Goal: Navigation & Orientation: Find specific page/section

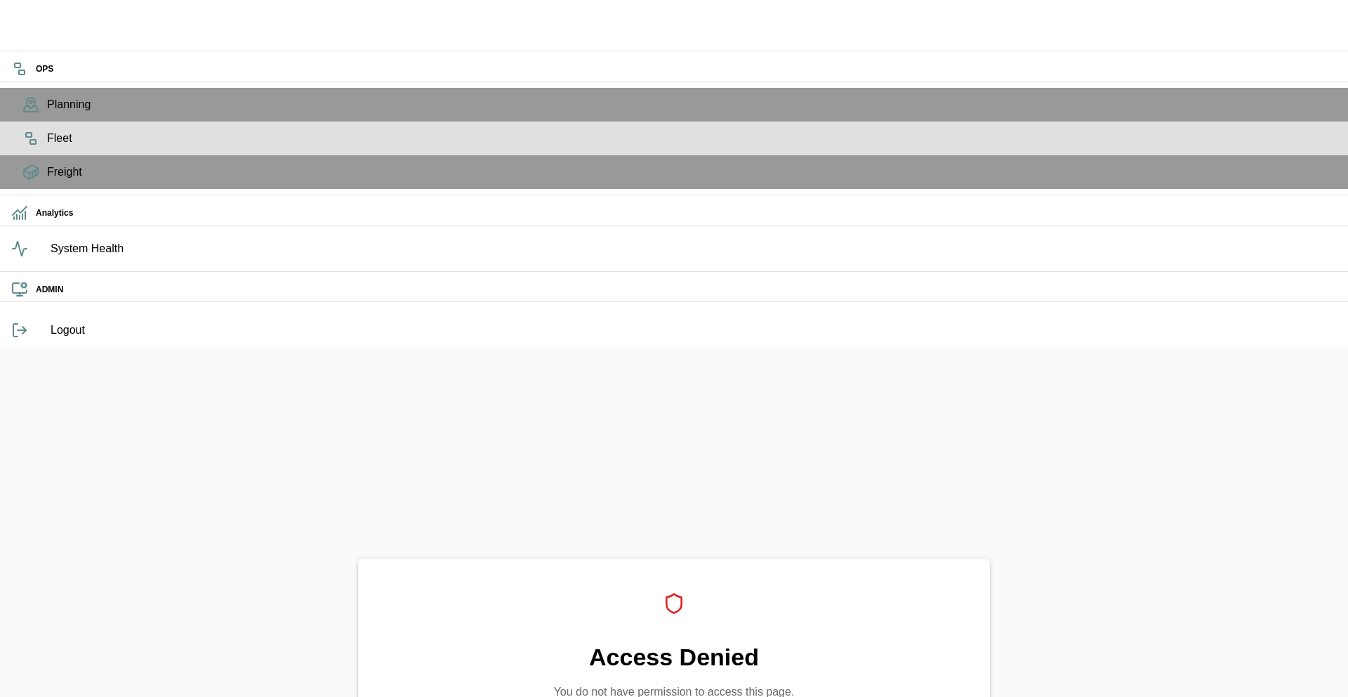
click at [22, 147] on icon at bounding box center [30, 138] width 17 height 17
click at [24, 155] on div "Fleet" at bounding box center [674, 138] width 1348 height 34
click at [29, 155] on div "Fleet" at bounding box center [674, 138] width 1348 height 34
click at [28, 155] on div "Fleet" at bounding box center [674, 138] width 1348 height 34
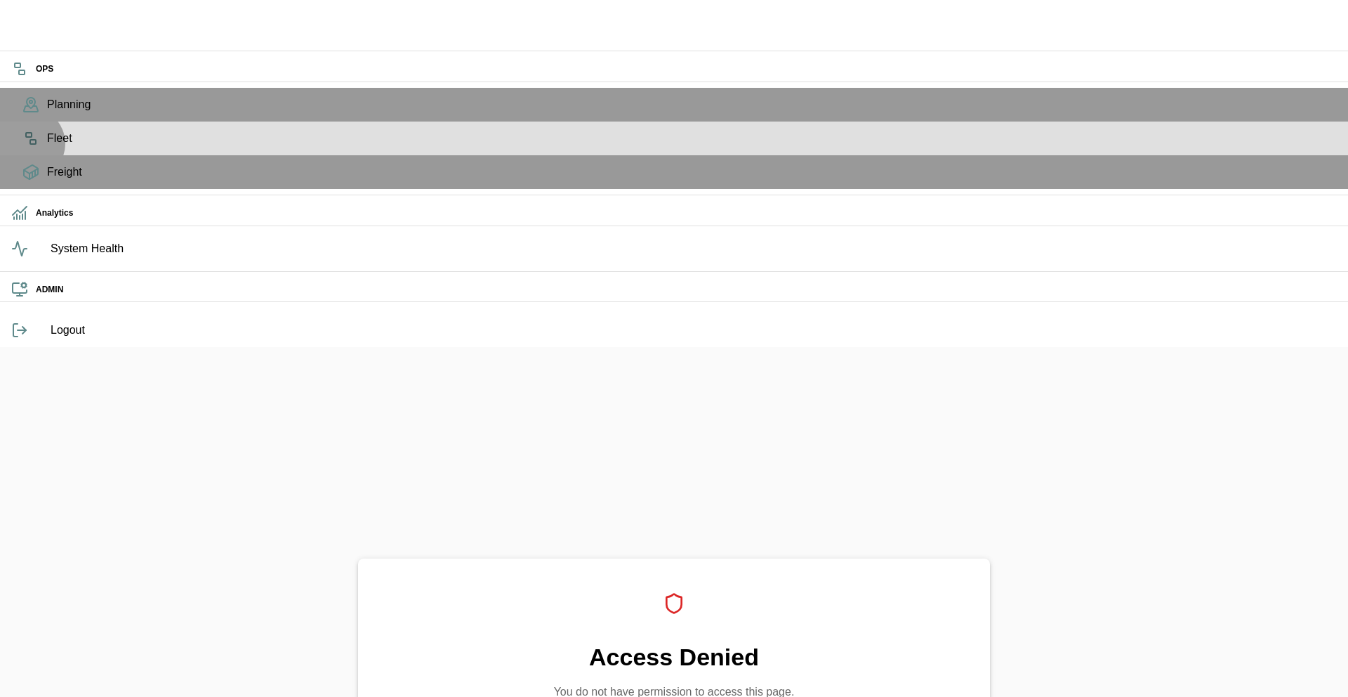
click at [28, 155] on div "Fleet" at bounding box center [674, 138] width 1348 height 34
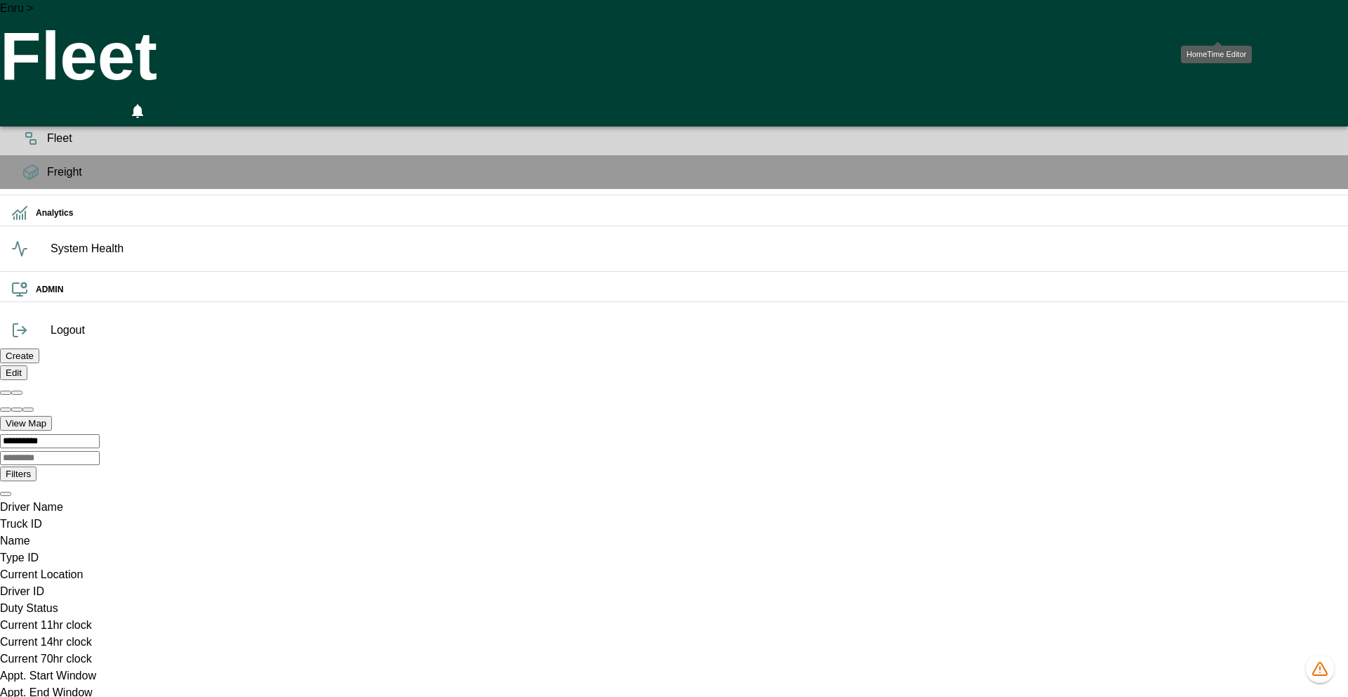
click at [86, 103] on icon "HomeTime Editor" at bounding box center [76, 112] width 20 height 18
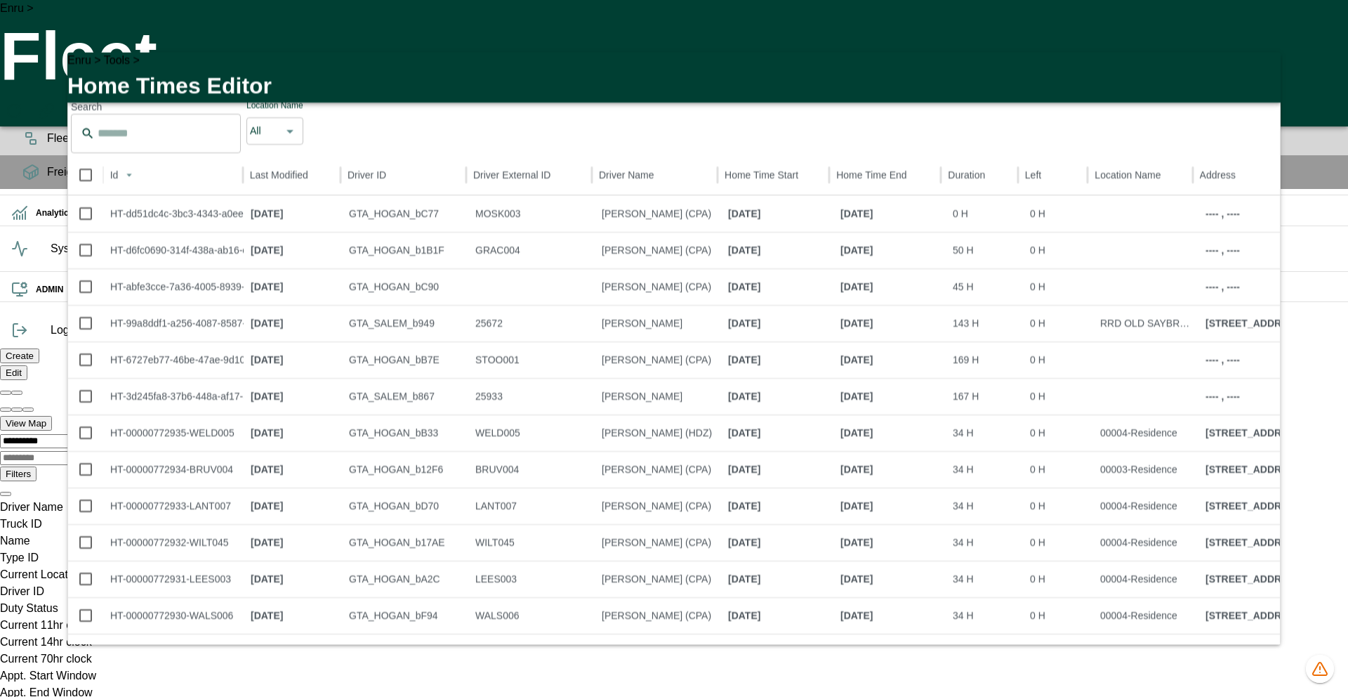
click at [1261, 71] on icon "button" at bounding box center [1261, 71] width 17 height 17
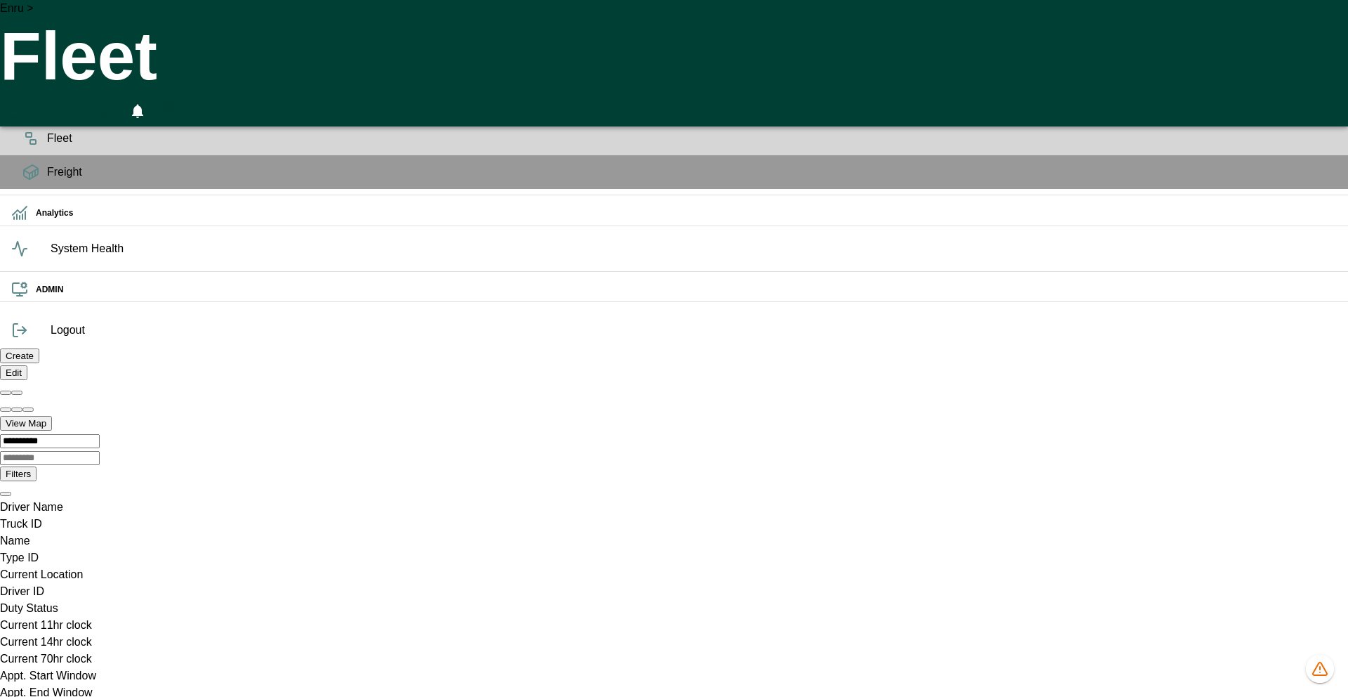
click at [694, 22] on div "Enru > Fleet 0" at bounding box center [674, 63] width 1348 height 126
click at [86, 103] on icon "HomeTime Editor" at bounding box center [76, 112] width 20 height 18
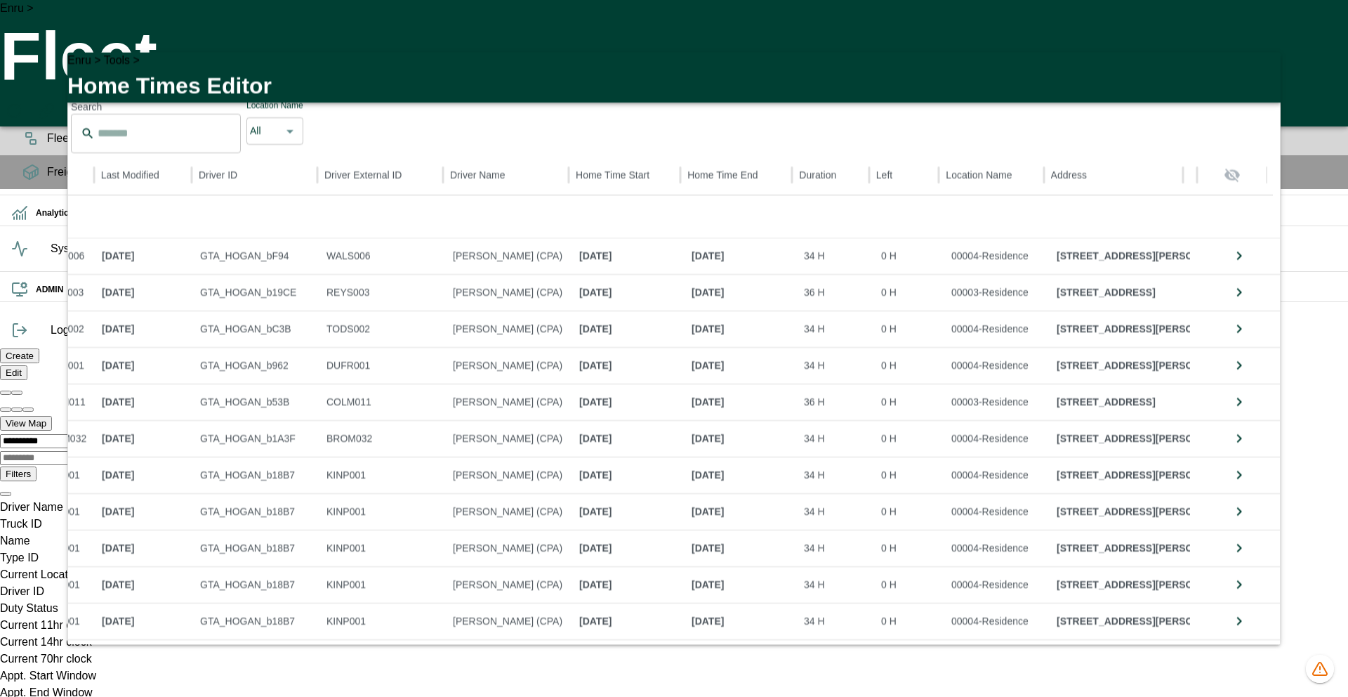
scroll to position [722, 154]
click at [1258, 72] on icon "button" at bounding box center [1261, 71] width 17 height 17
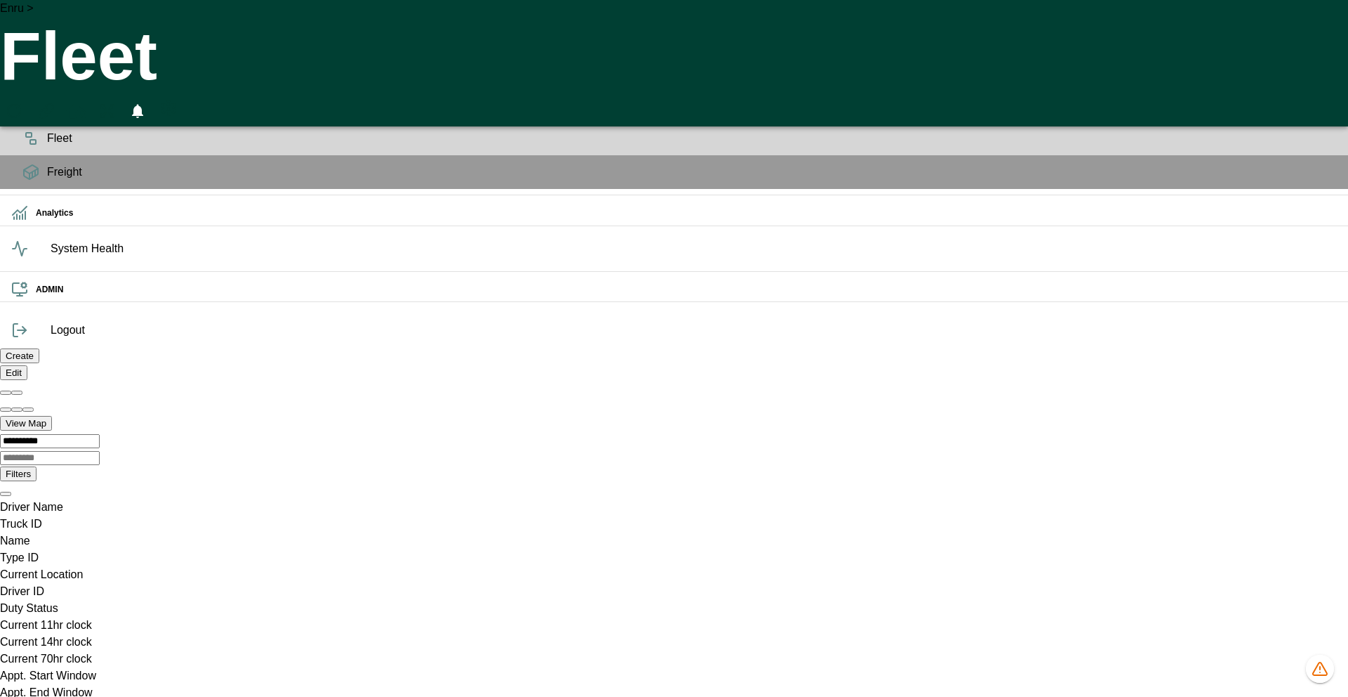
scroll to position [0, 0]
click at [88, 103] on icon "HomeTime Editor" at bounding box center [77, 114] width 22 height 22
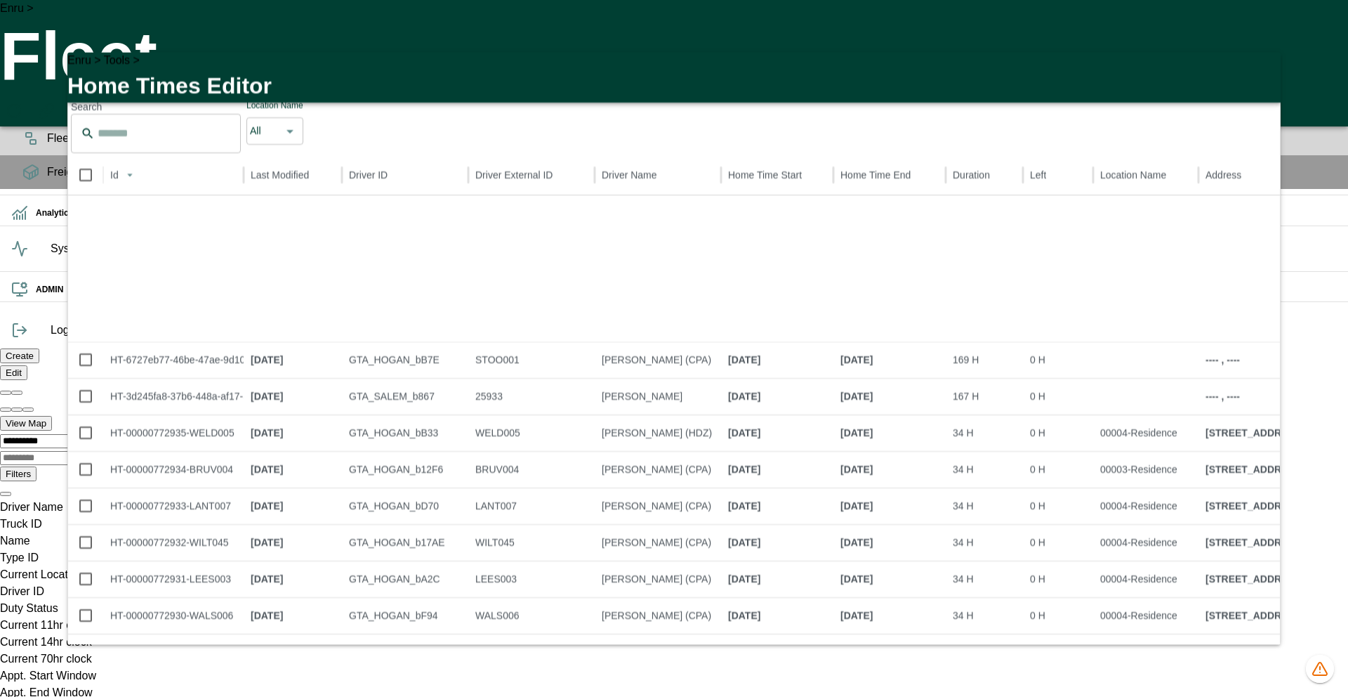
scroll to position [138, 0]
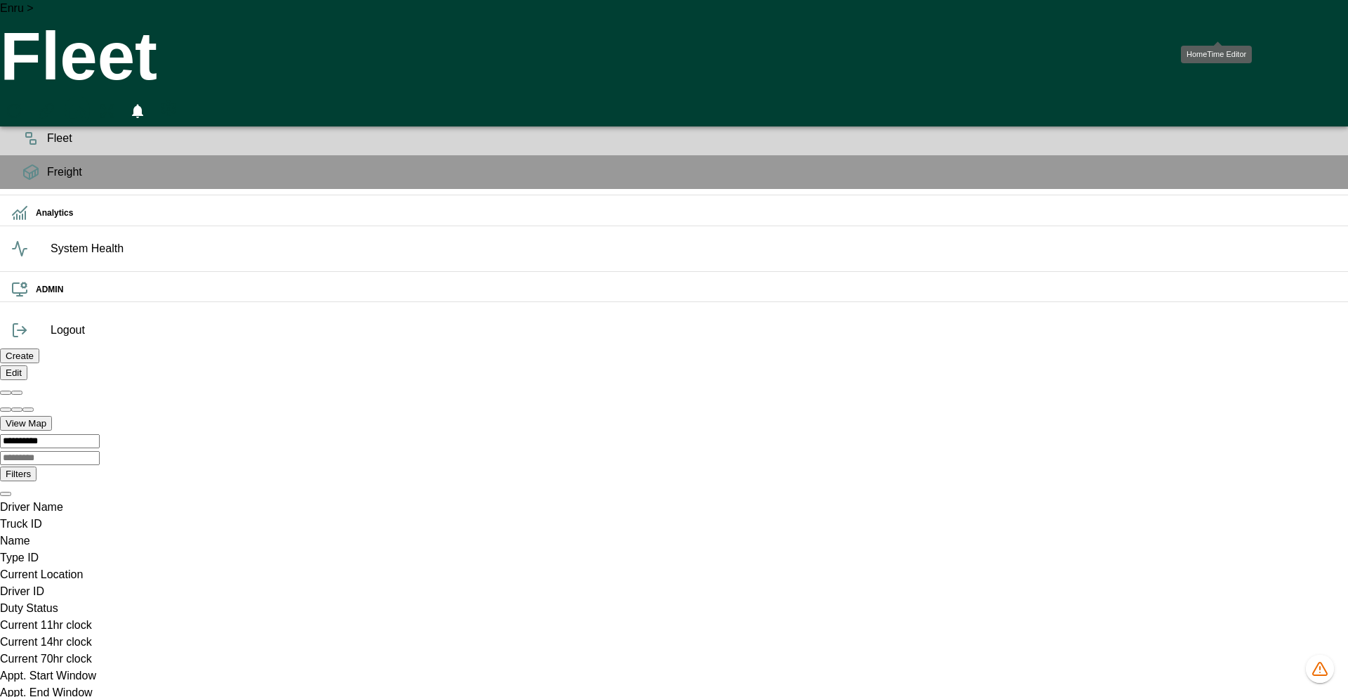
click at [88, 103] on icon "HomeTime Editor" at bounding box center [77, 114] width 22 height 22
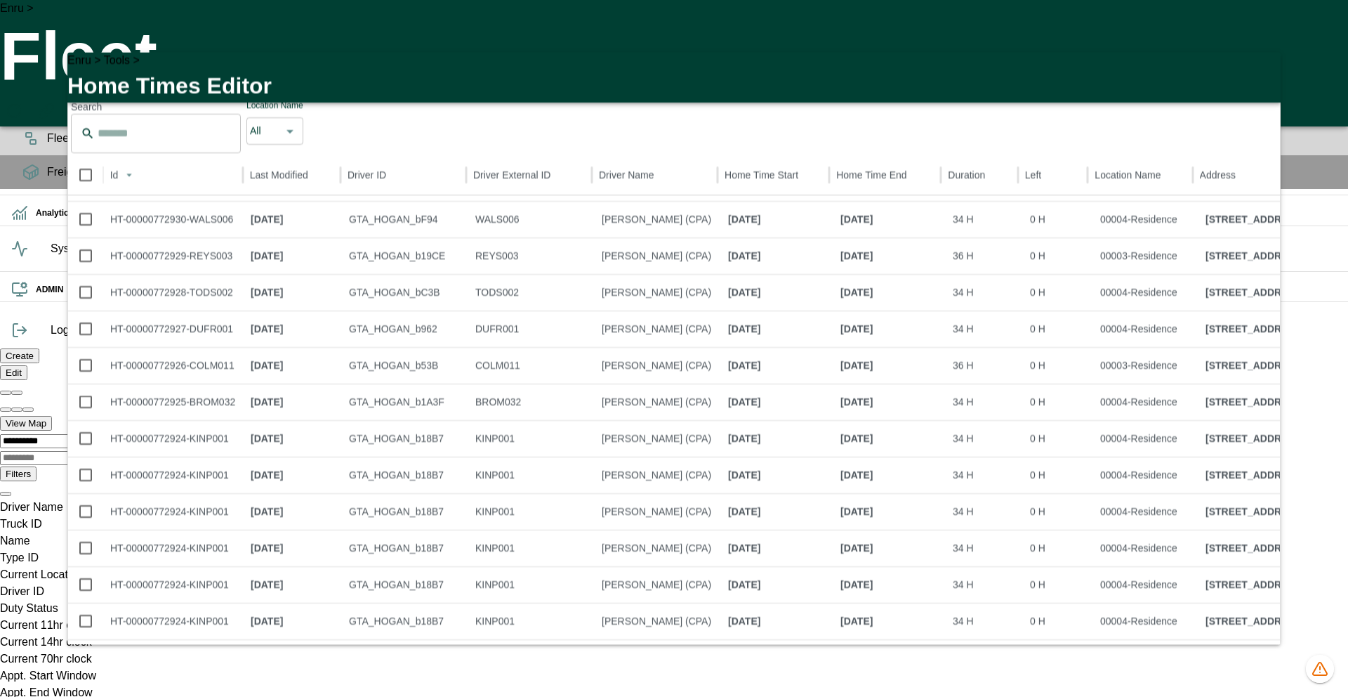
scroll to position [6, 0]
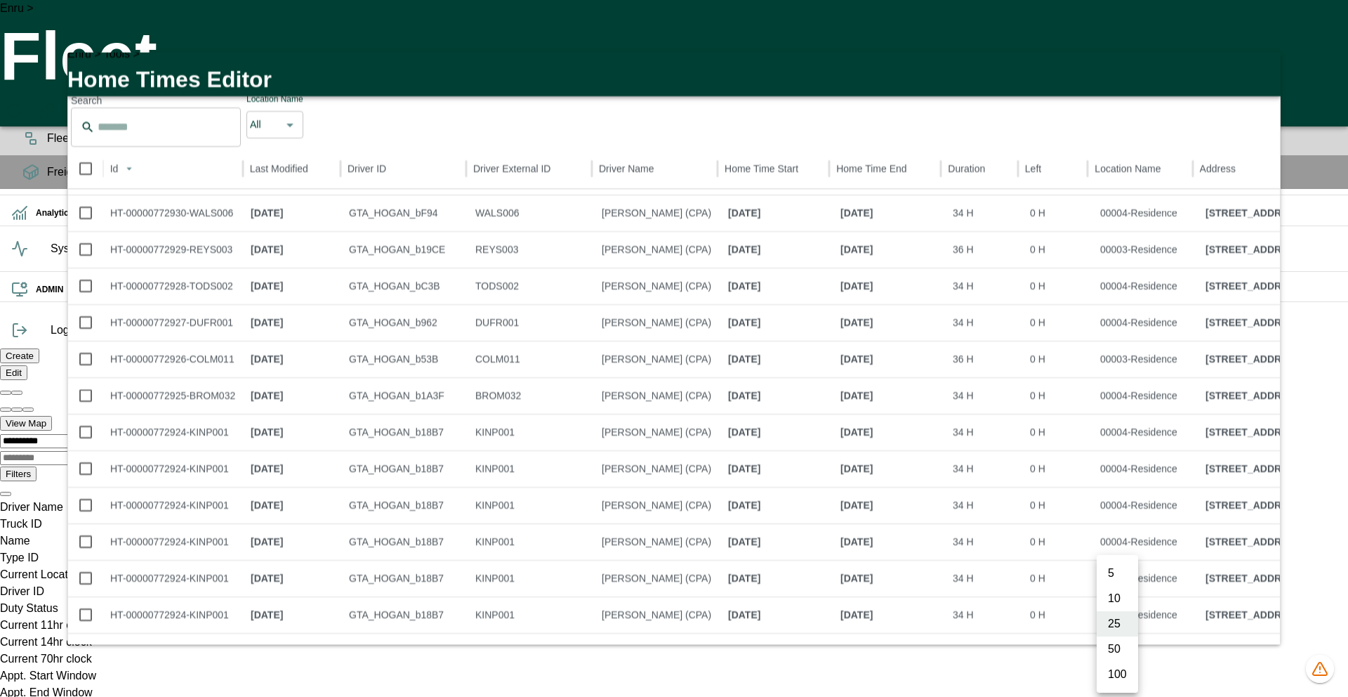
click at [1109, 670] on li "100" at bounding box center [1117, 673] width 41 height 25
type input "***"
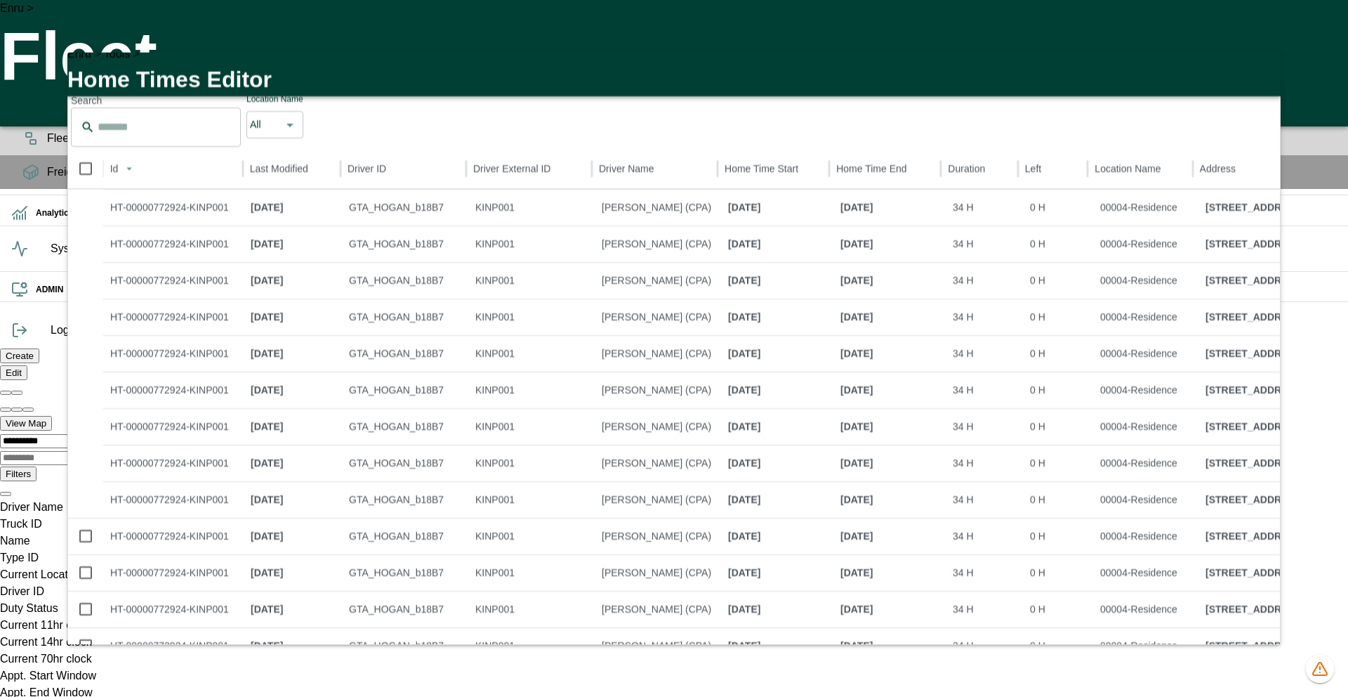
click at [1265, 67] on button "button" at bounding box center [1261, 65] width 28 height 28
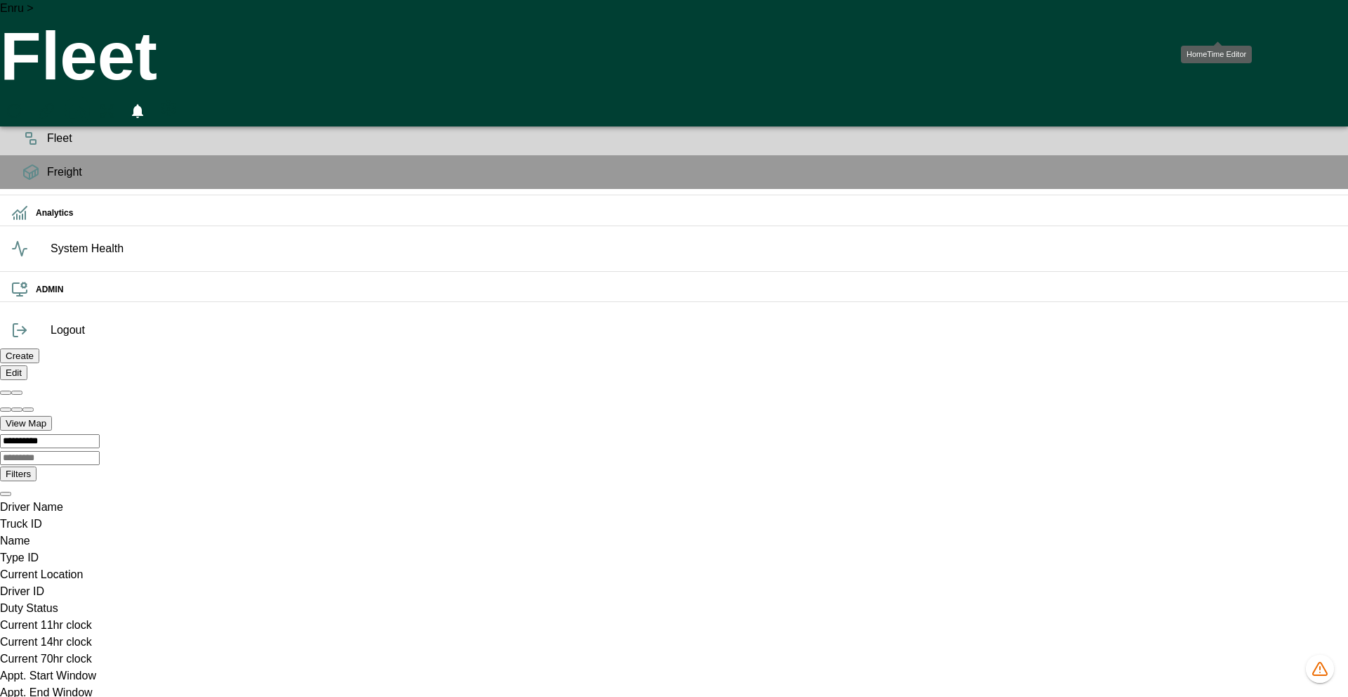
click at [86, 103] on icon "HomeTime Editor" at bounding box center [76, 112] width 20 height 18
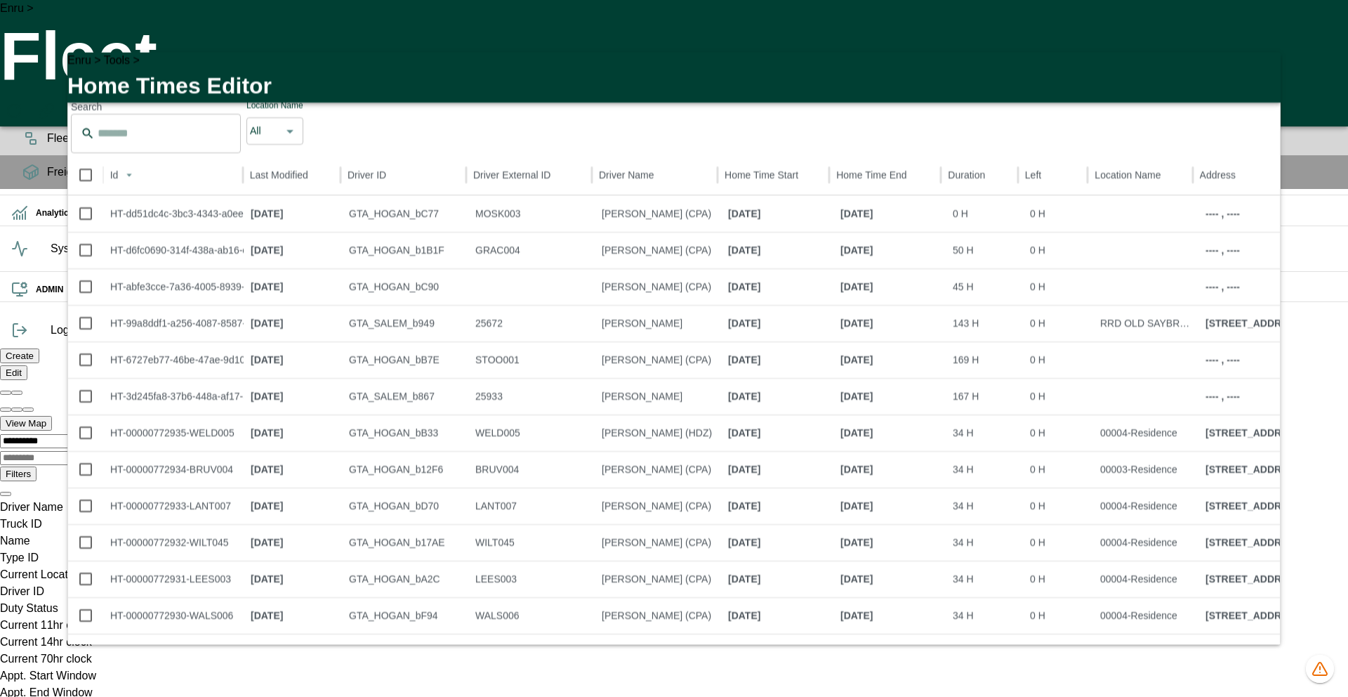
click at [1255, 74] on icon "button" at bounding box center [1261, 71] width 17 height 17
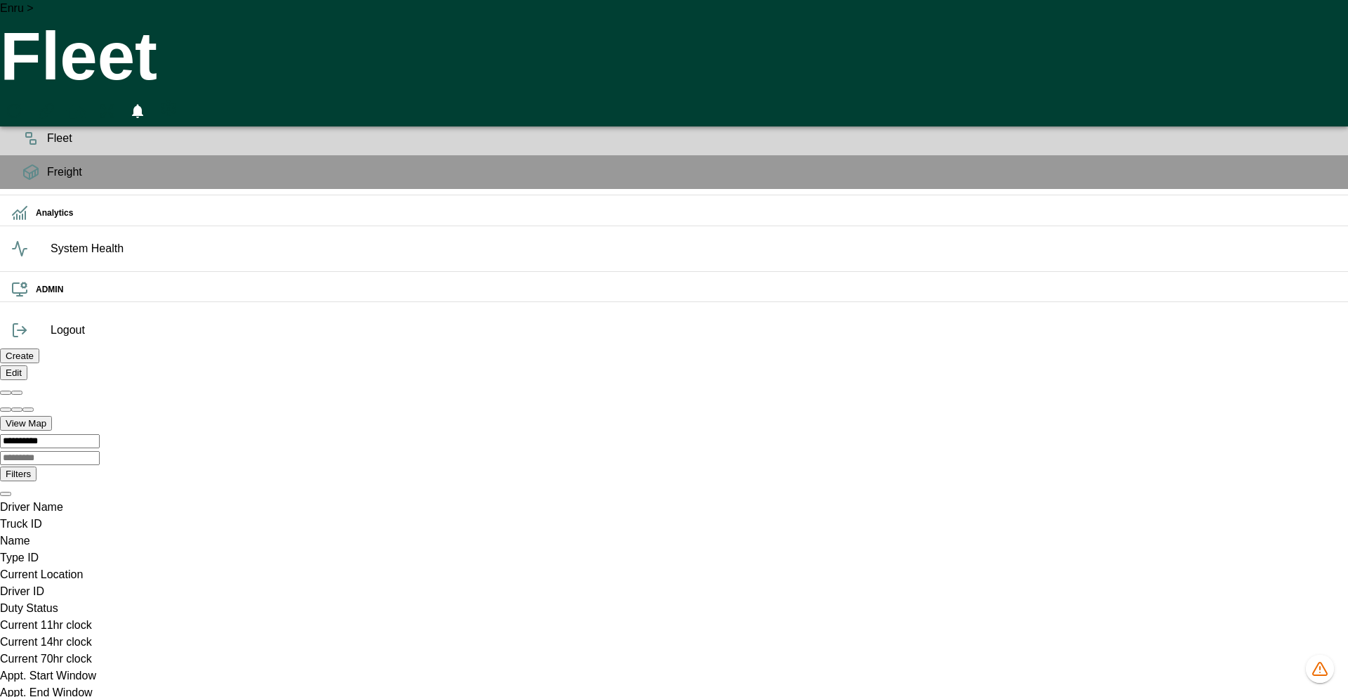
click at [88, 103] on icon "HomeTime Editor" at bounding box center [77, 114] width 22 height 22
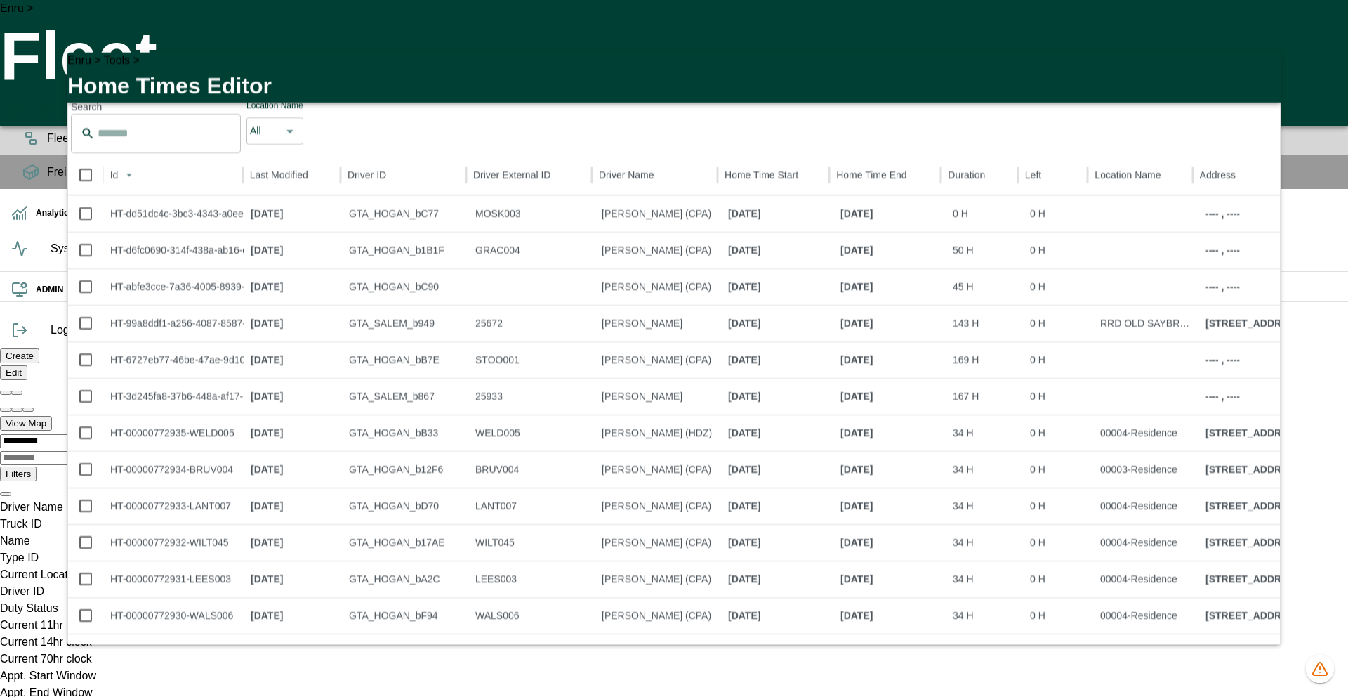
click at [1258, 72] on icon "button" at bounding box center [1261, 71] width 17 height 17
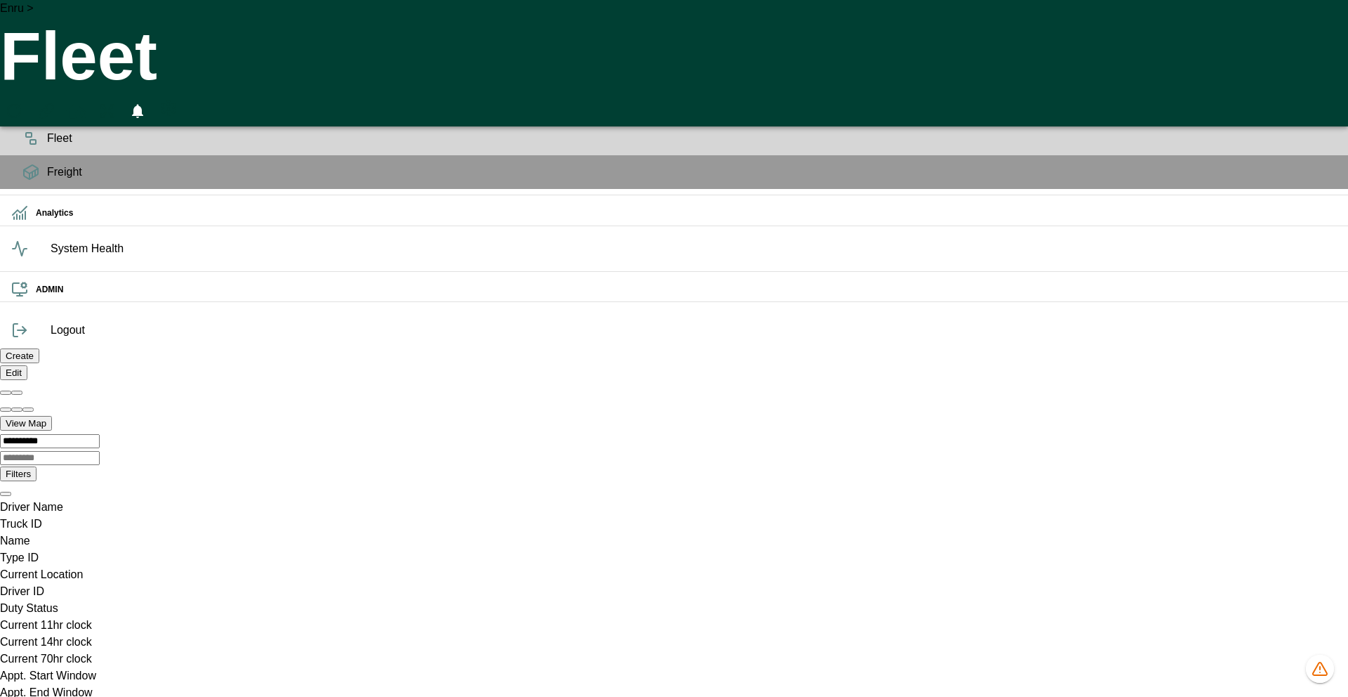
scroll to position [0, 73]
click at [86, 103] on icon "HomeTime Editor" at bounding box center [76, 112] width 20 height 18
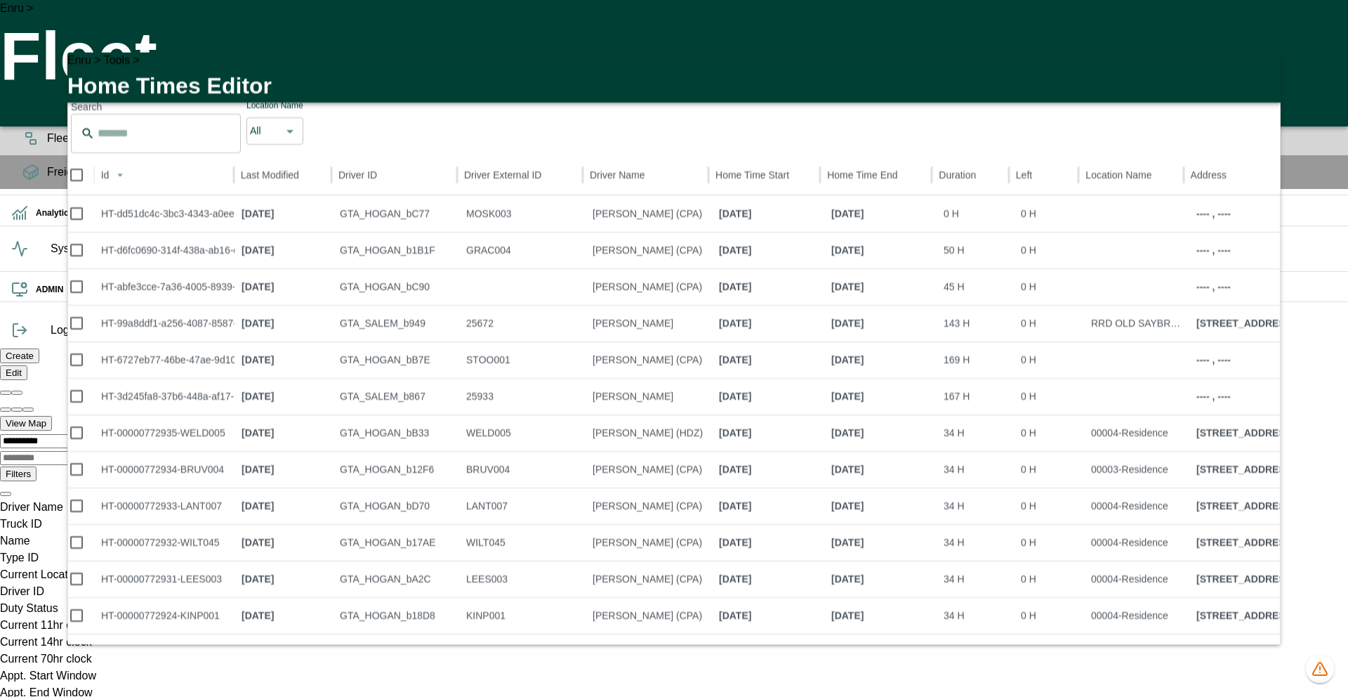
click at [1255, 68] on icon "button" at bounding box center [1261, 71] width 17 height 17
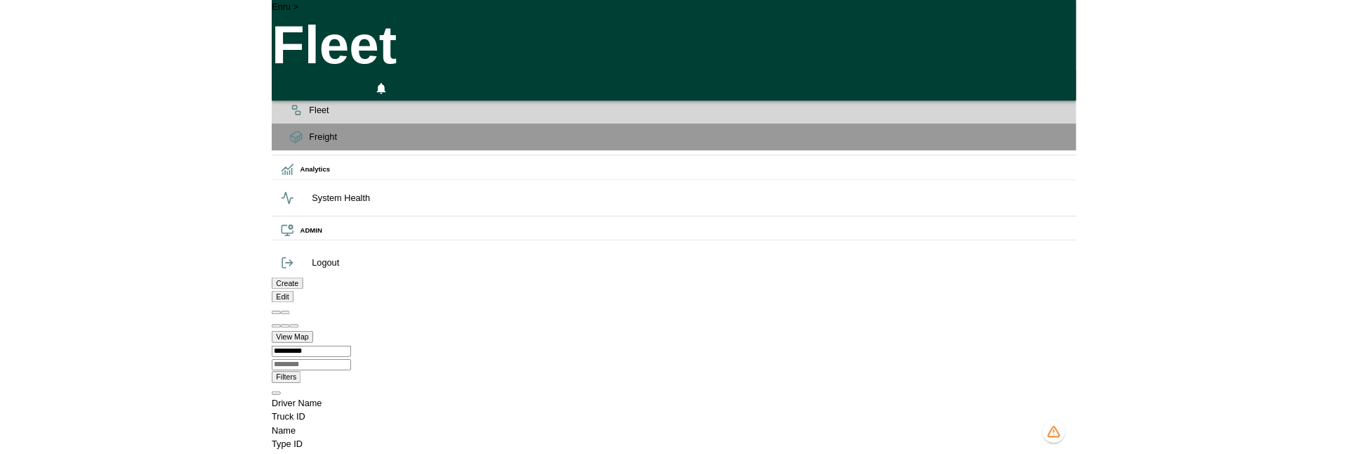
scroll to position [0, 481]
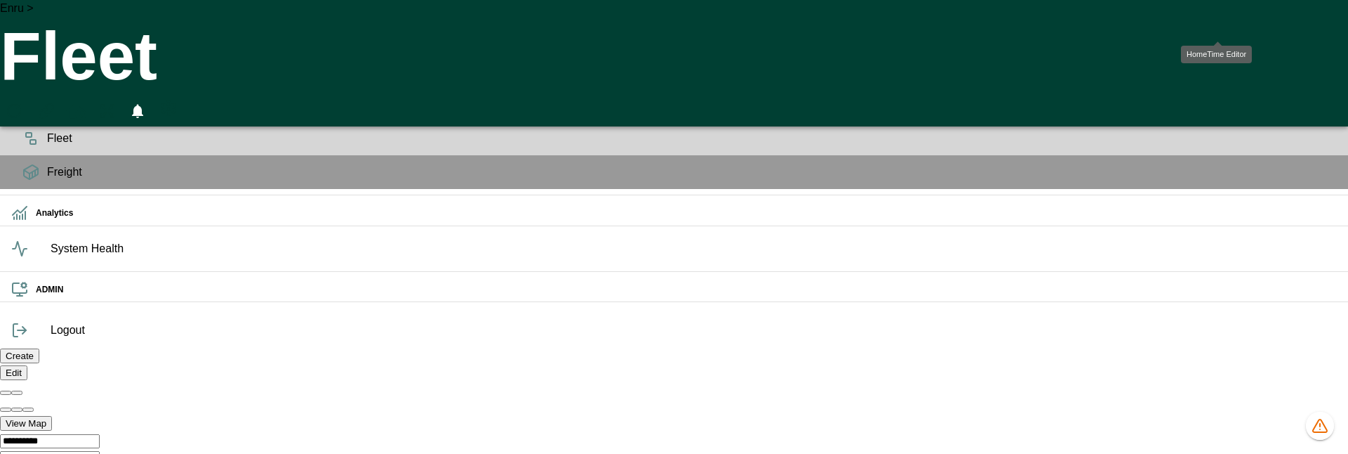
click at [86, 103] on icon "HomeTime Editor" at bounding box center [76, 112] width 20 height 18
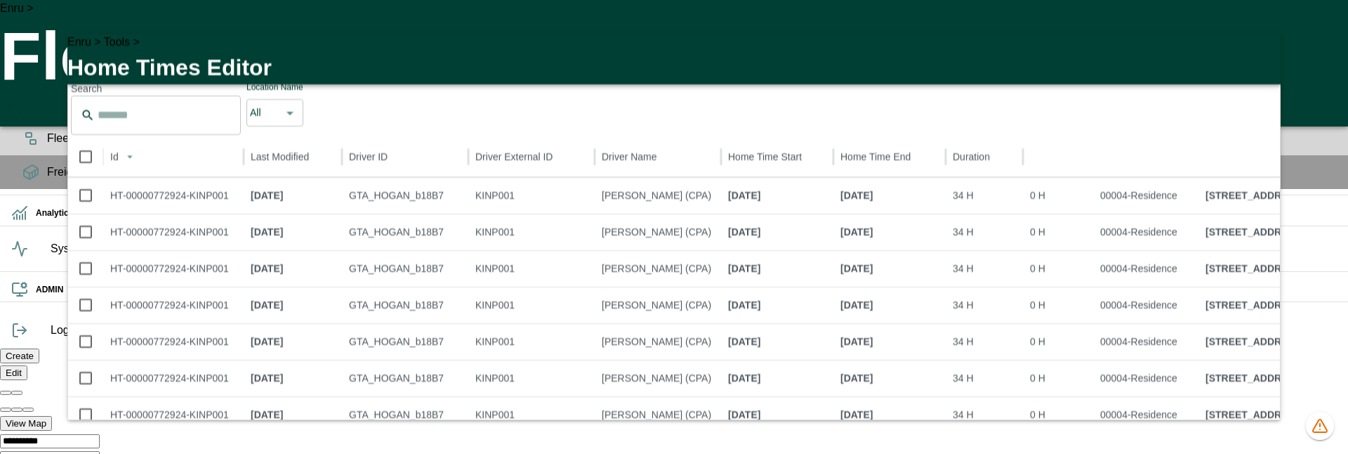
scroll to position [0, 0]
click at [1257, 62] on icon "button" at bounding box center [1261, 53] width 17 height 17
